Goal: Task Accomplishment & Management: Manage account settings

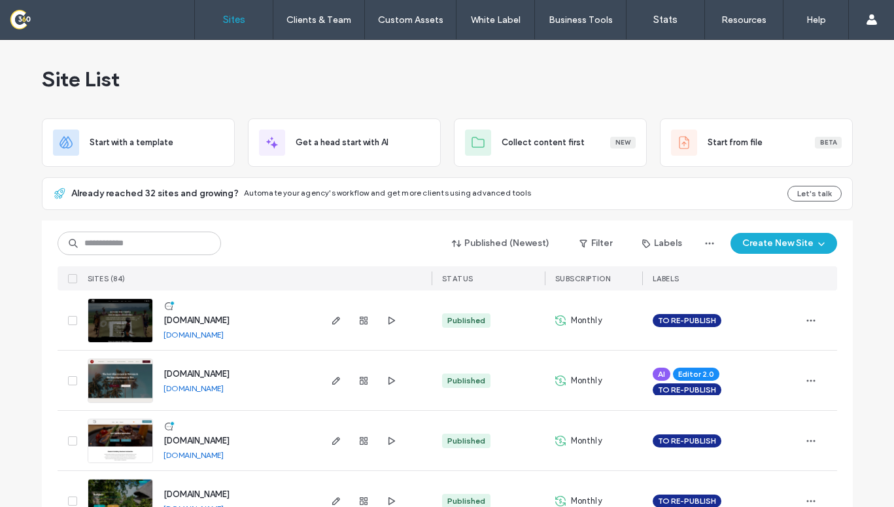
scroll to position [18, 0]
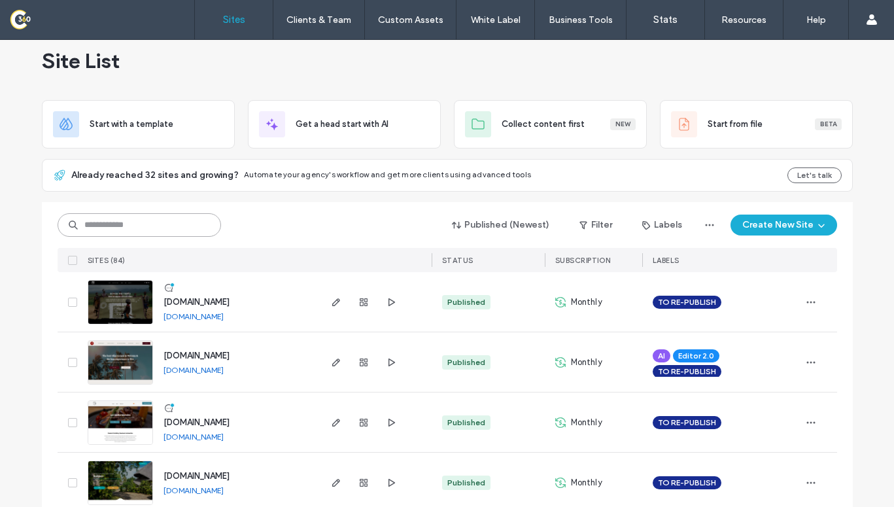
click at [146, 220] on input at bounding box center [139, 225] width 163 height 24
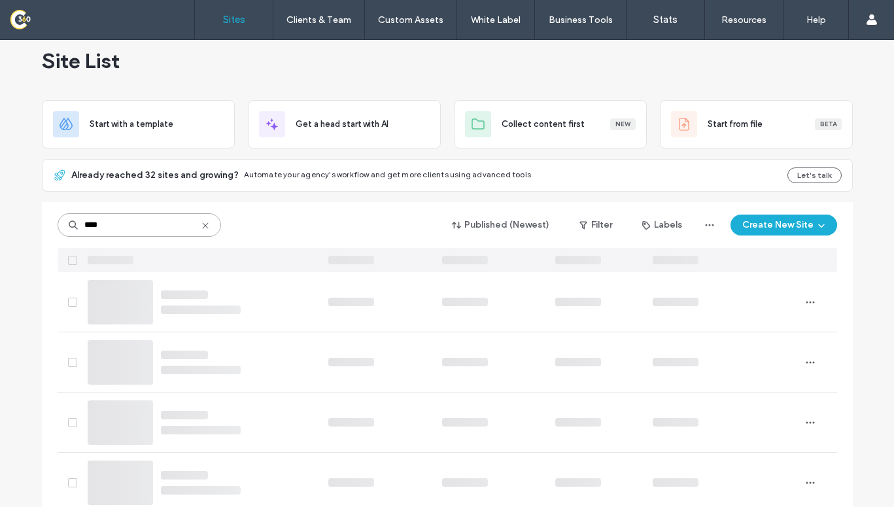
scroll to position [0, 0]
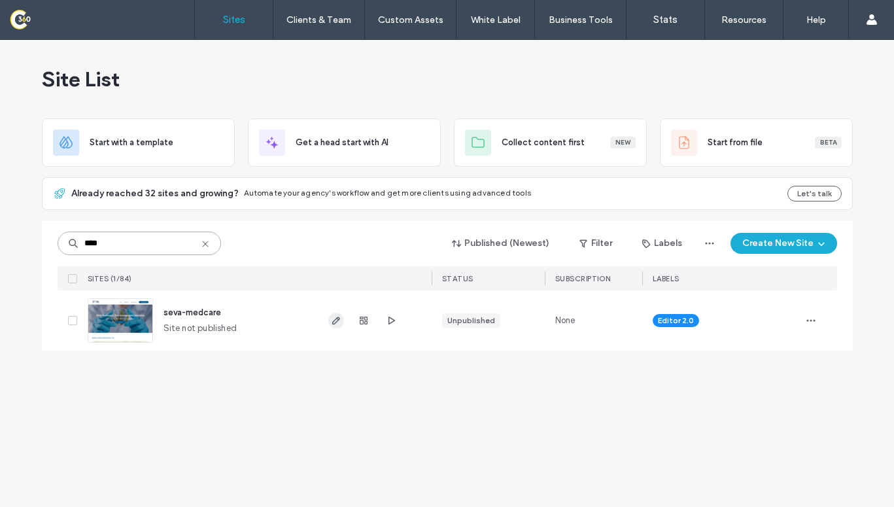
type input "****"
click at [341, 316] on span "button" at bounding box center [336, 320] width 16 height 16
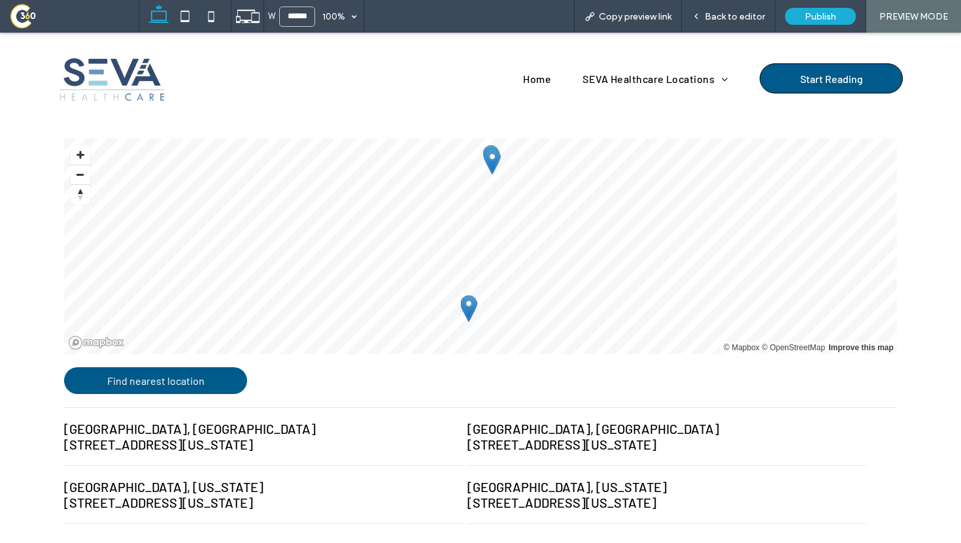
scroll to position [550, 0]
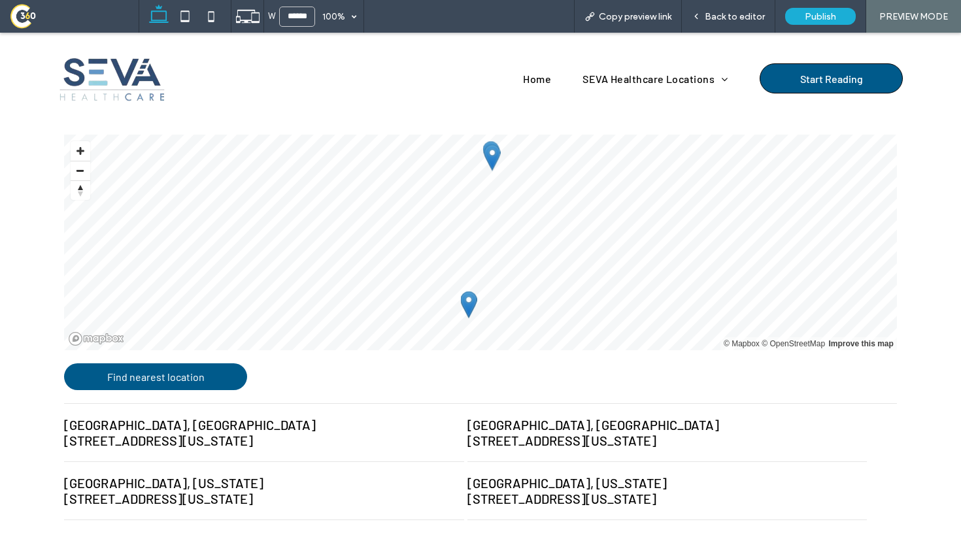
click at [274, 405] on li "Midtown, Tulsa 2811 E 15th St, Tulsa, Oklahoma 74104, United States" at bounding box center [263, 433] width 399 height 58
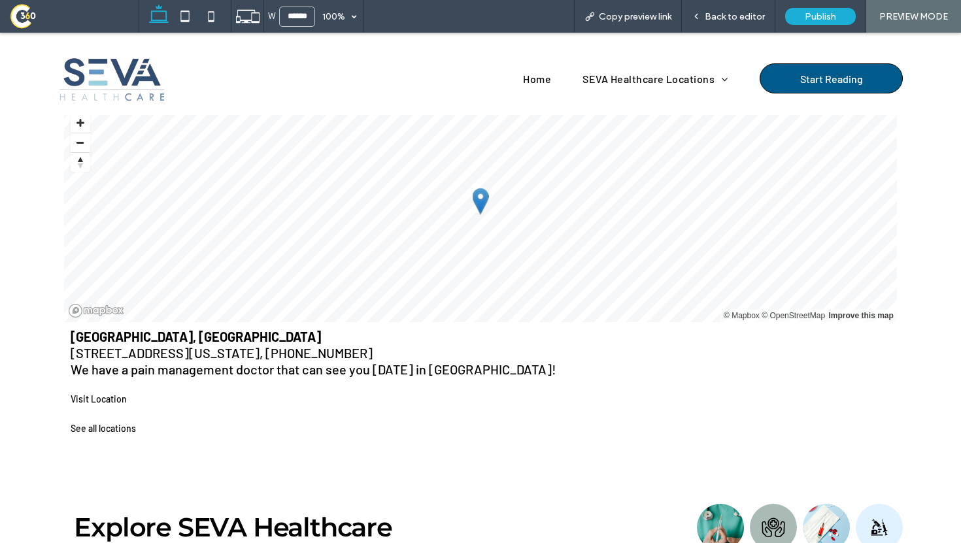
scroll to position [598, 0]
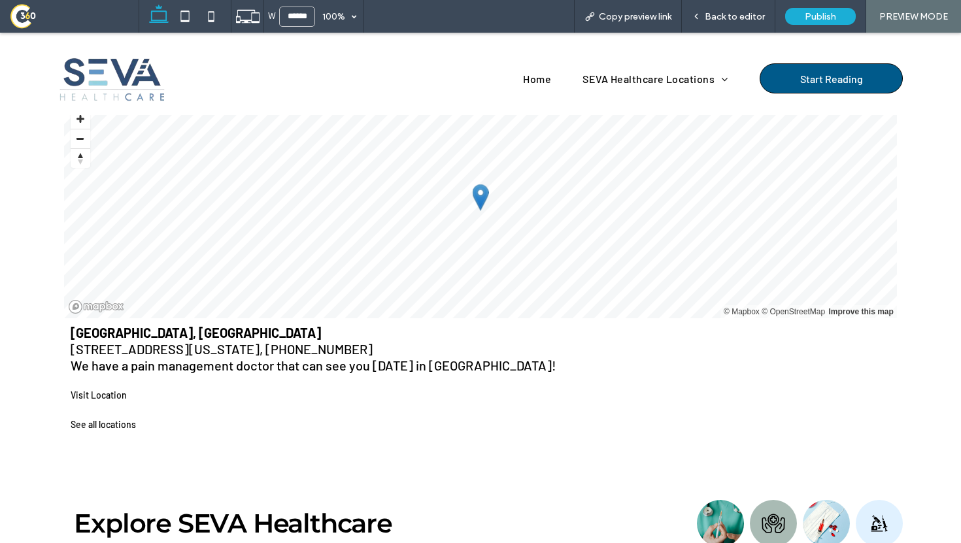
click at [112, 387] on link "Visit Location" at bounding box center [481, 395] width 820 height 16
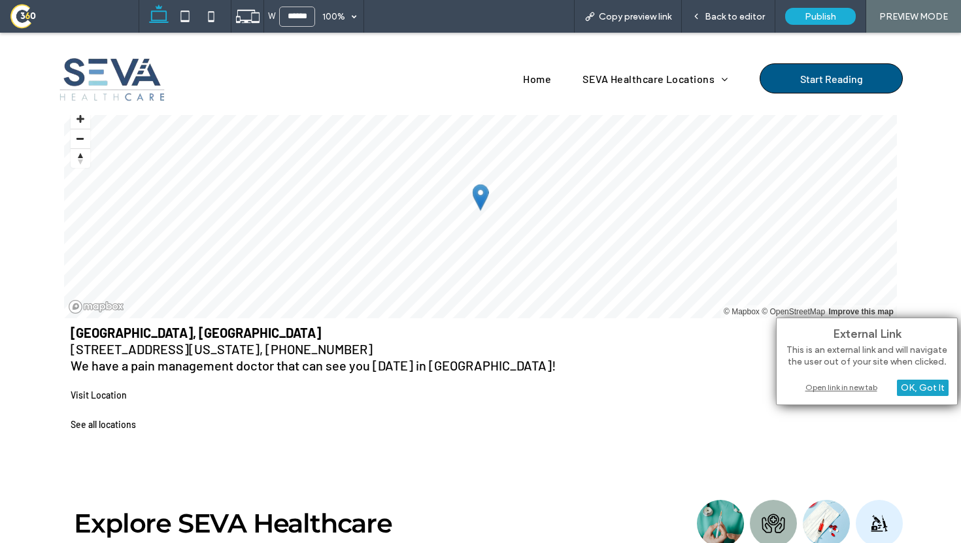
click at [918, 391] on div "OK, Got It" at bounding box center [923, 388] width 52 height 16
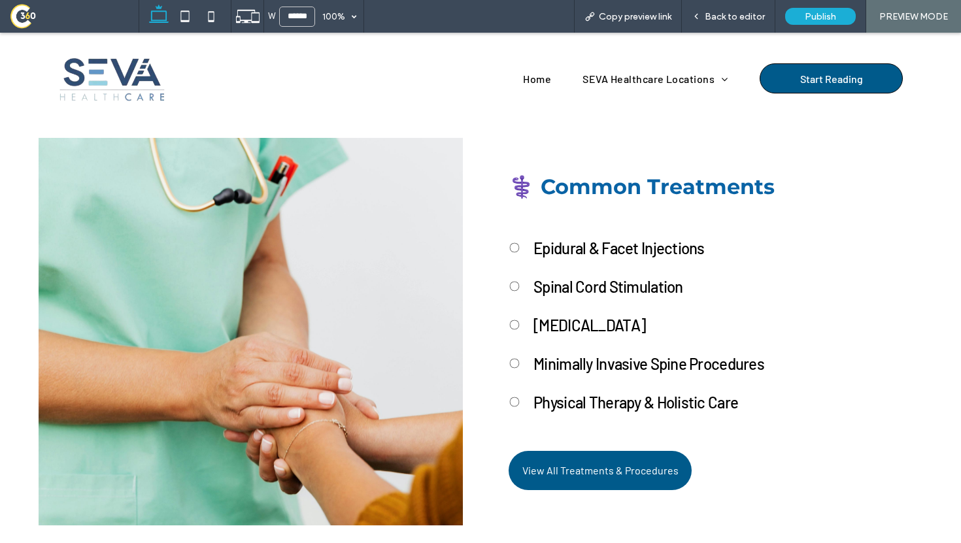
scroll to position [3326, 0]
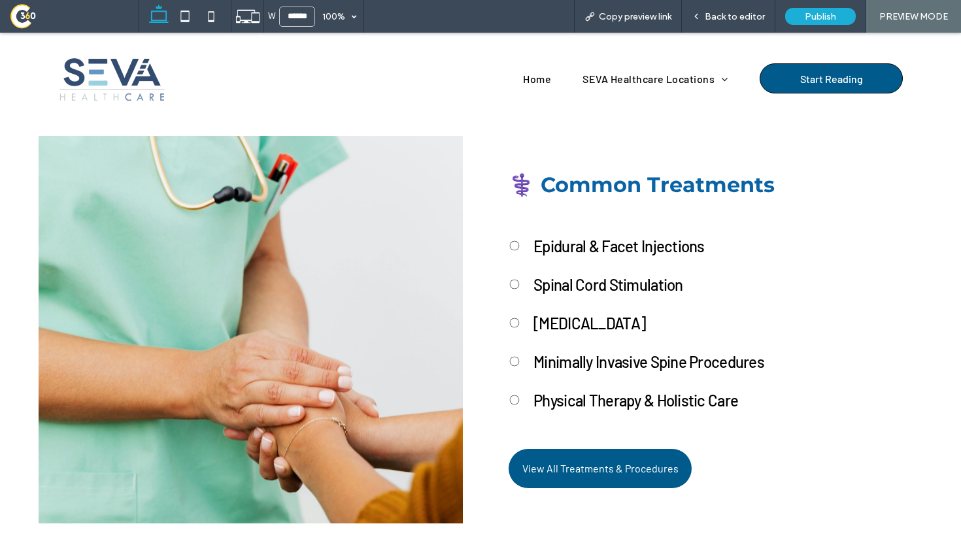
click at [552, 237] on span "Epidural & Facet Injections" at bounding box center [618, 246] width 171 height 19
click at [565, 275] on span "Spinal Cord Stimulation" at bounding box center [607, 284] width 149 height 19
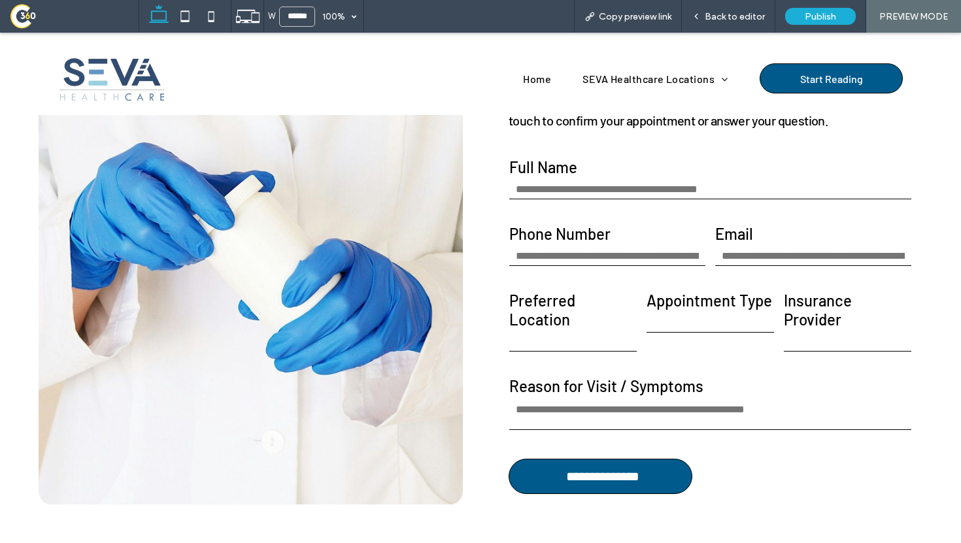
scroll to position [5140, 0]
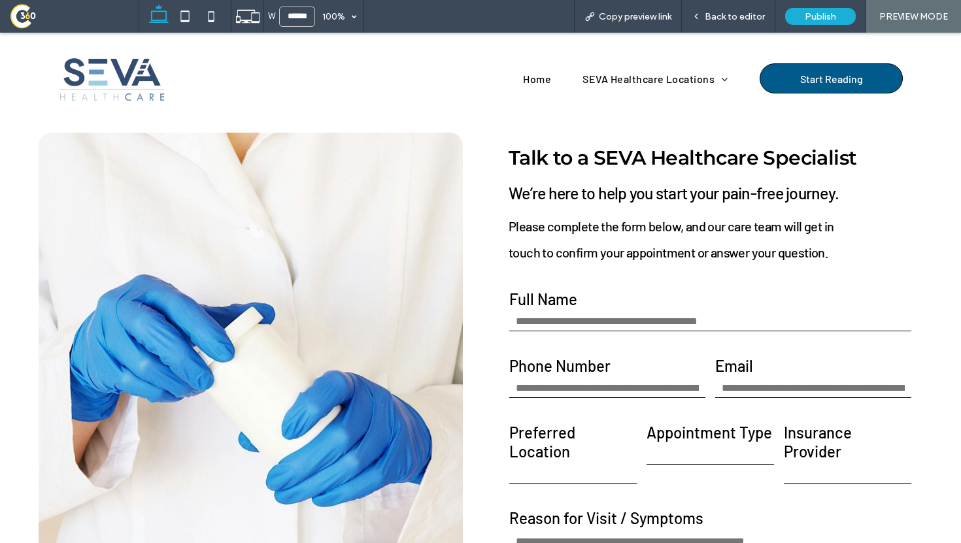
click at [585, 378] on input "tel" at bounding box center [607, 388] width 196 height 20
click at [593, 312] on input "text" at bounding box center [710, 322] width 402 height 20
click at [622, 290] on label "Full Name" at bounding box center [710, 299] width 402 height 19
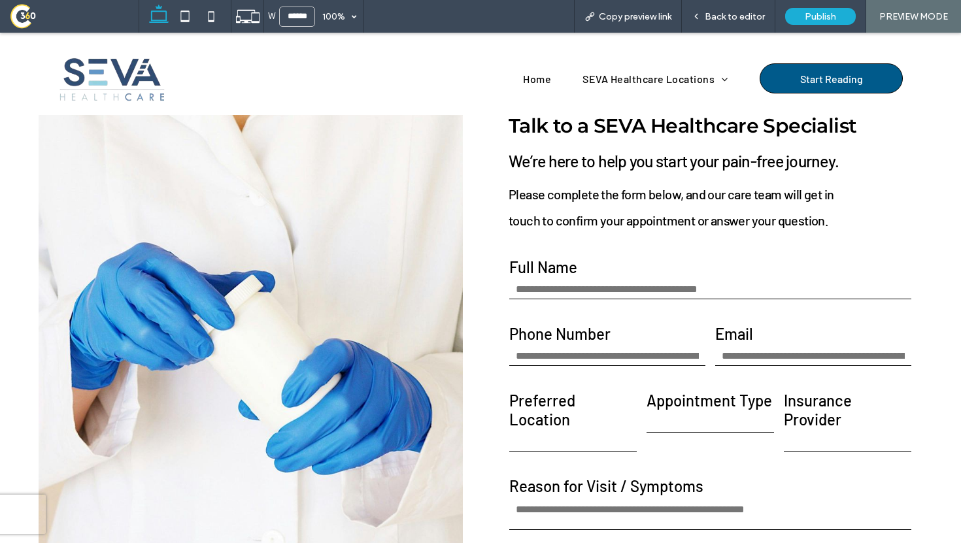
scroll to position [5181, 0]
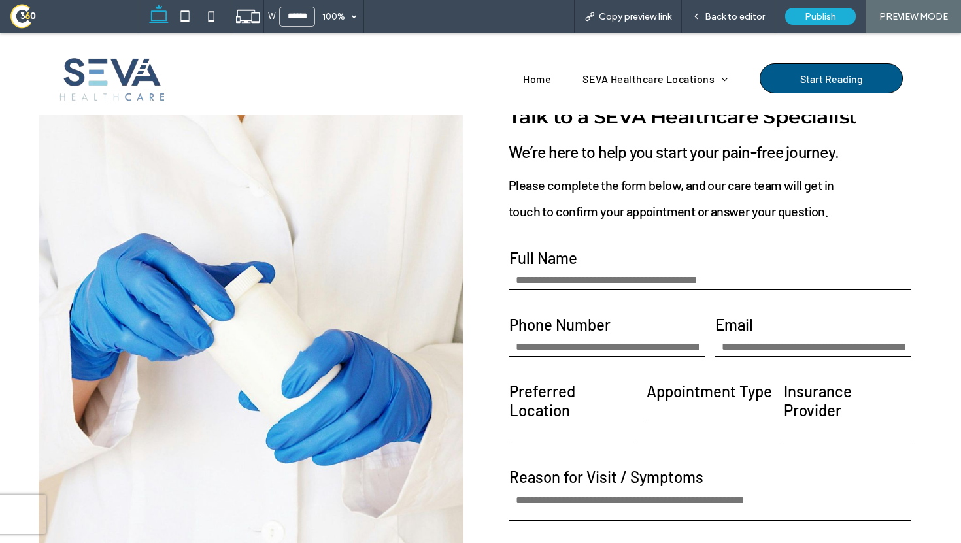
click at [656, 404] on select "**********" at bounding box center [709, 414] width 127 height 20
select select "**********"
click at [797, 423] on select "**********" at bounding box center [847, 433] width 127 height 20
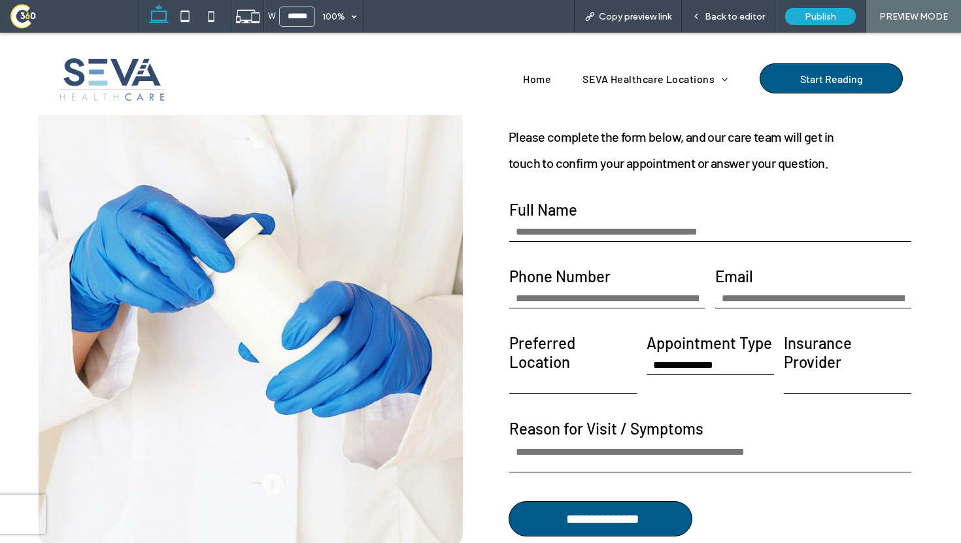
scroll to position [5235, 0]
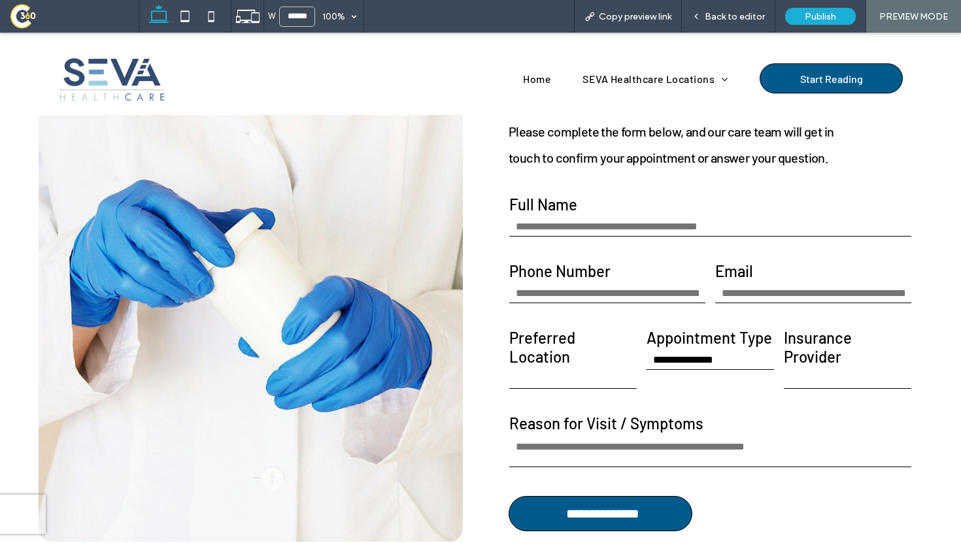
click at [707, 435] on textarea at bounding box center [710, 451] width 402 height 33
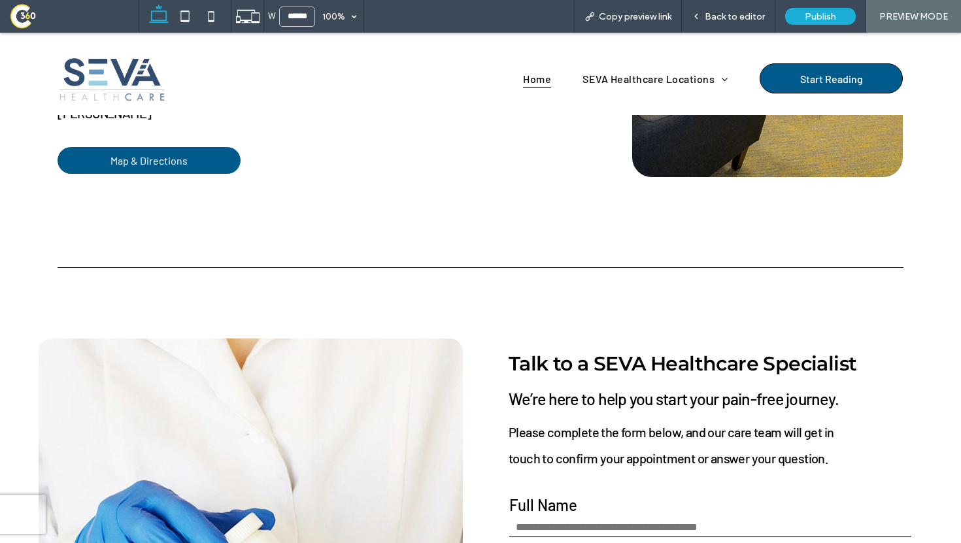
scroll to position [4879, 0]
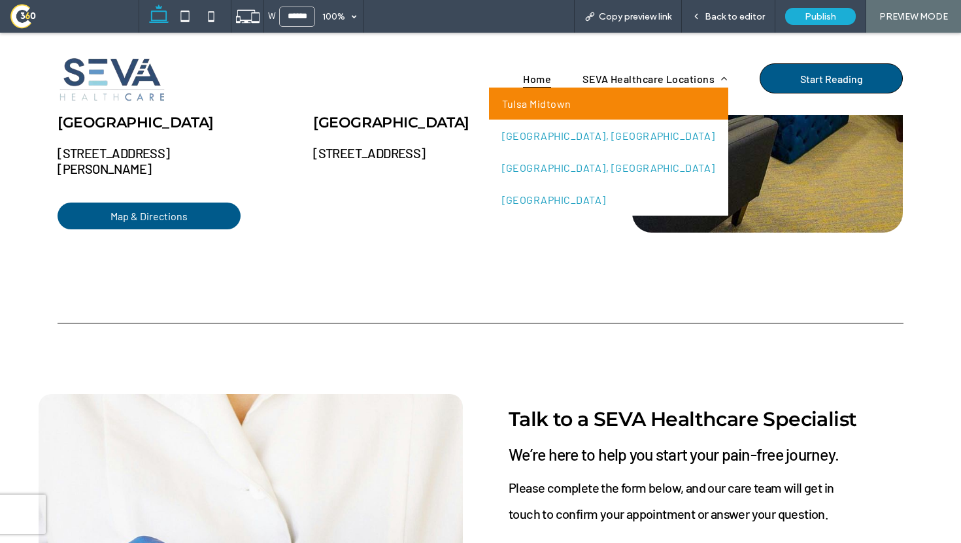
click at [571, 107] on span "Tulsa Midtown" at bounding box center [536, 103] width 69 height 12
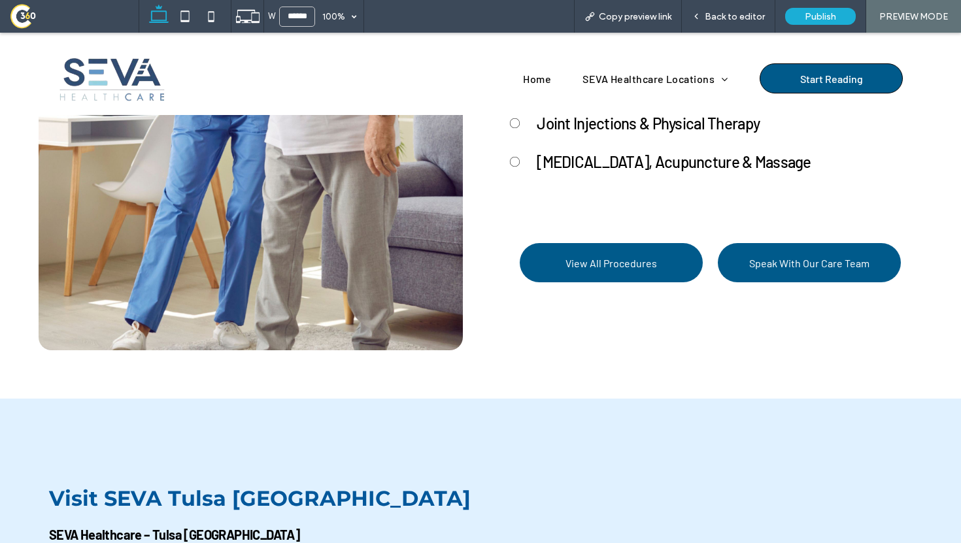
scroll to position [3185, 0]
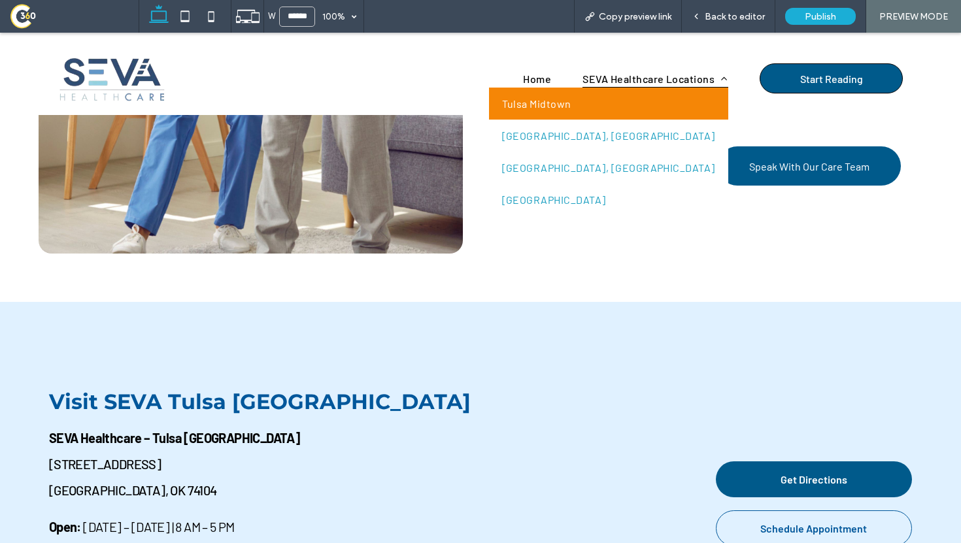
click at [693, 78] on span "SEVA Healthcare Locations" at bounding box center [654, 78] width 145 height 18
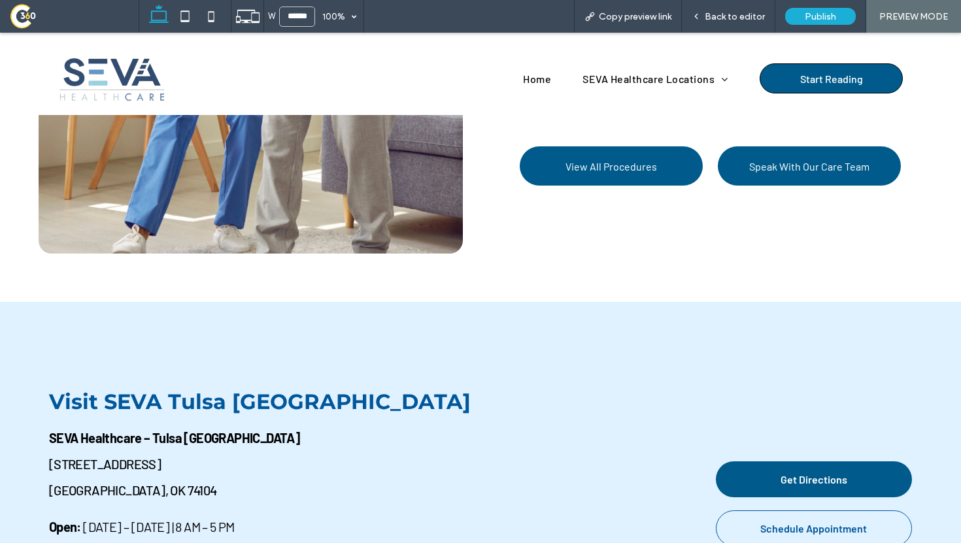
click at [692, 82] on div at bounding box center [480, 271] width 961 height 543
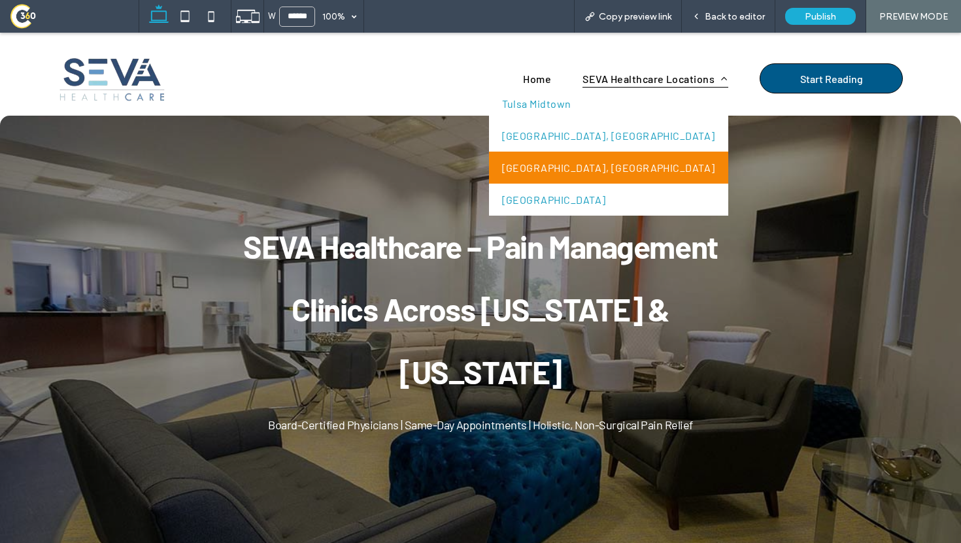
click at [695, 154] on link "Rowlett, TX" at bounding box center [608, 168] width 239 height 32
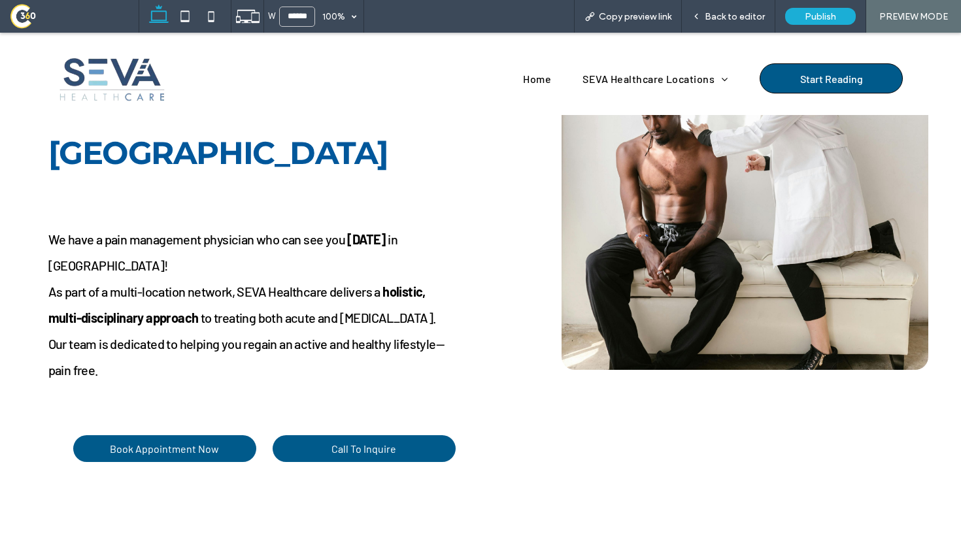
scroll to position [634, 0]
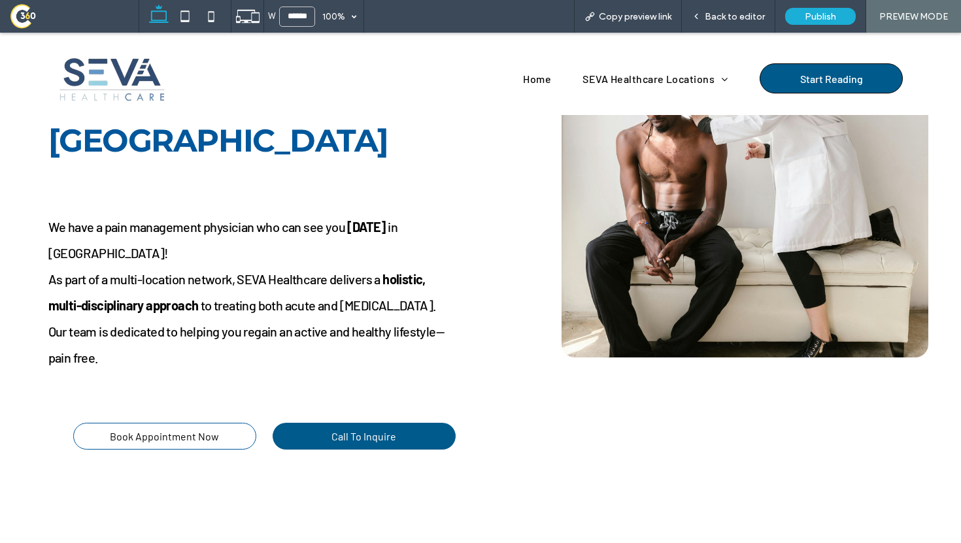
click at [198, 430] on span "Book Appointment Now" at bounding box center [164, 436] width 109 height 12
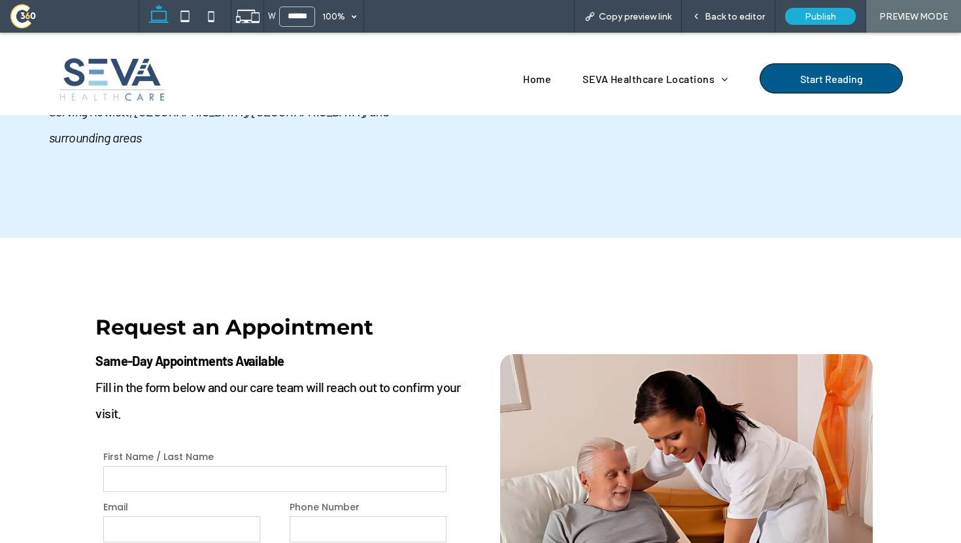
scroll to position [3848, 0]
select select "**********"
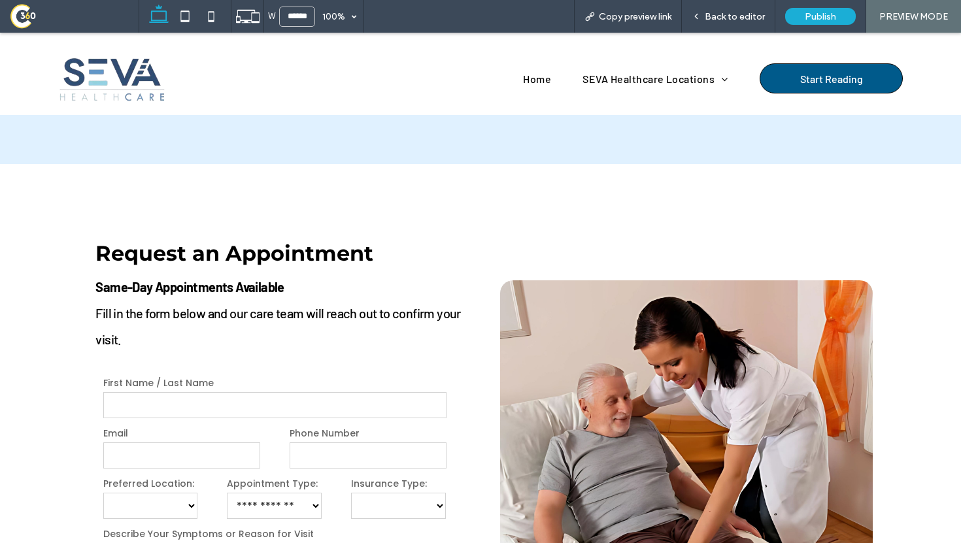
scroll to position [3925, 0]
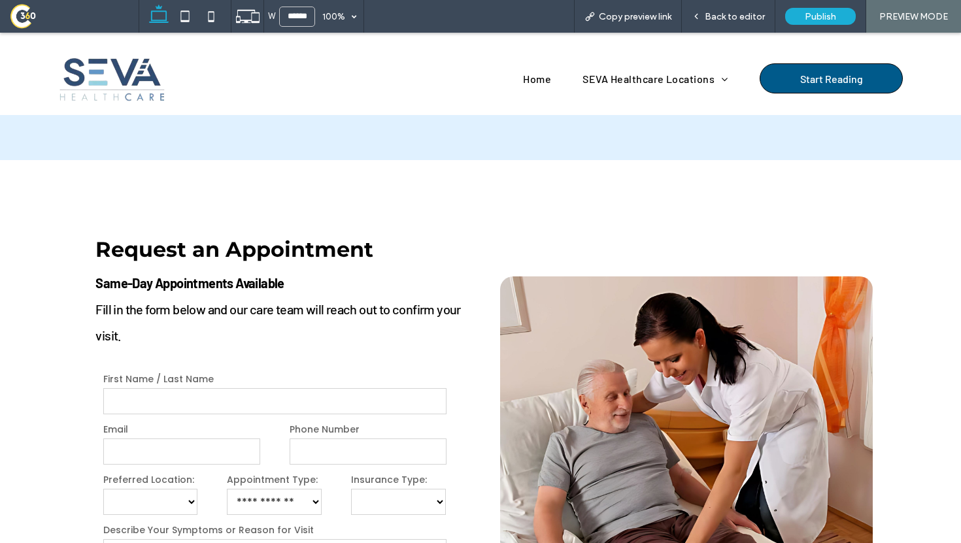
click at [392, 489] on select "**********" at bounding box center [398, 502] width 95 height 26
click at [29, 19] on span at bounding box center [74, 16] width 129 height 26
